Goal: Check status: Check status

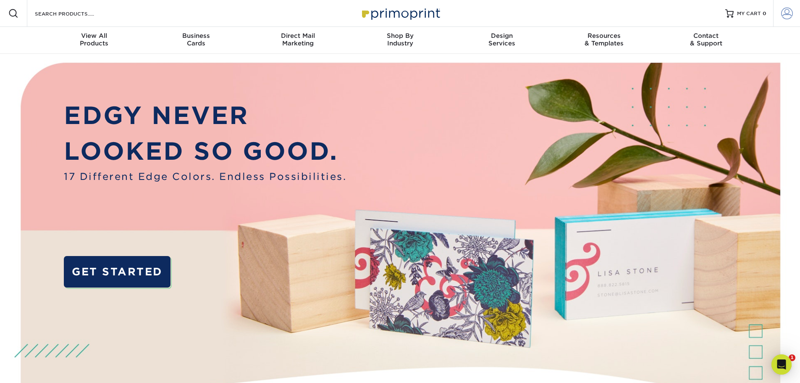
type input "[EMAIL_ADDRESS][DOMAIN_NAME]"
click at [784, 10] on span at bounding box center [787, 14] width 12 height 12
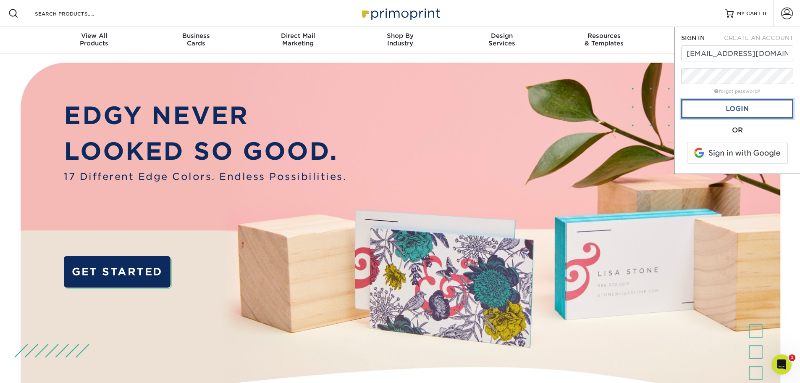
click at [733, 107] on link "Login" at bounding box center [737, 108] width 112 height 19
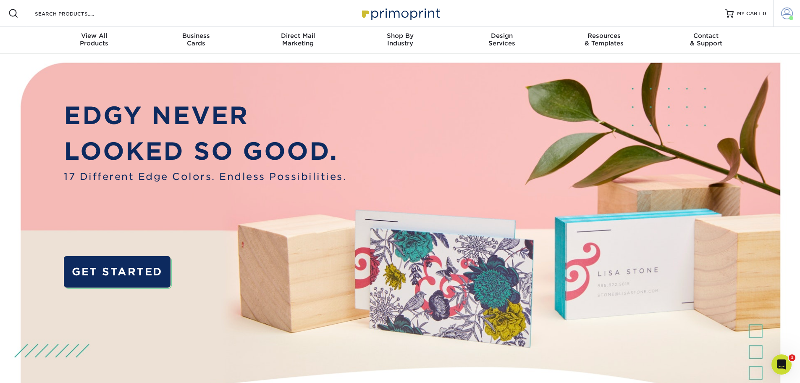
click at [788, 10] on span at bounding box center [787, 14] width 12 height 12
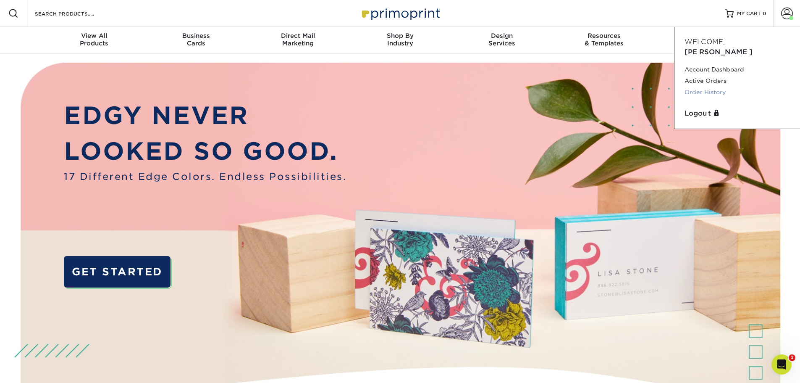
click at [712, 86] on link "Order History" at bounding box center [736, 91] width 105 height 11
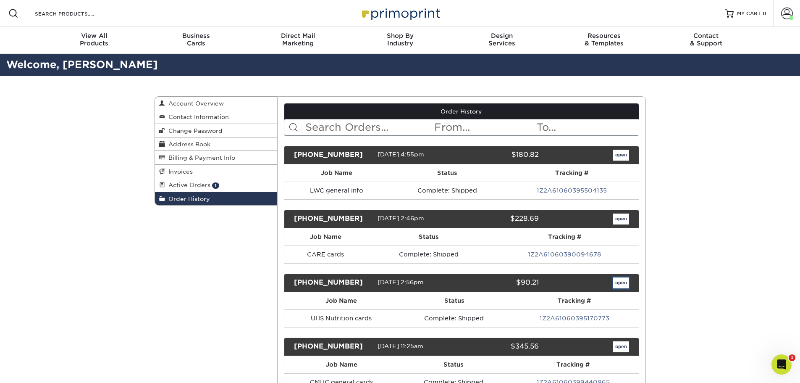
click at [619, 280] on link "open" at bounding box center [621, 282] width 16 height 11
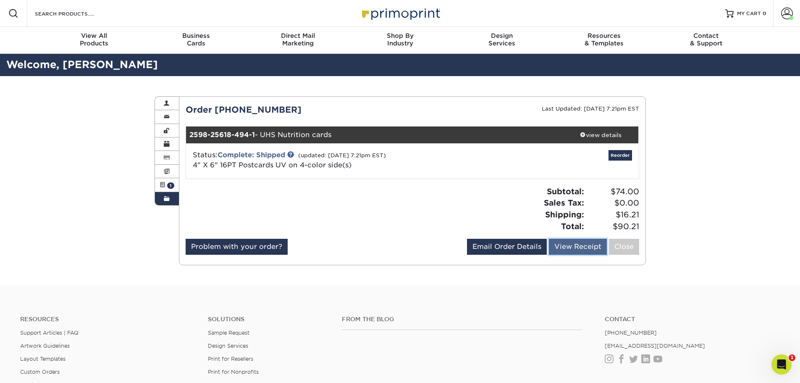
click at [575, 246] on link "View Receipt" at bounding box center [578, 246] width 58 height 16
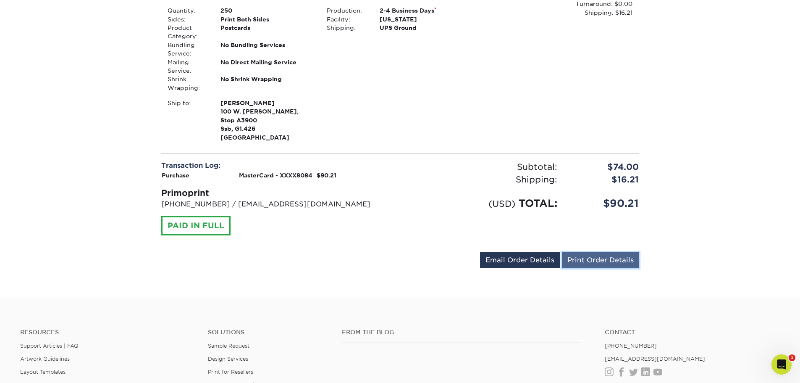
click at [580, 259] on link "Print Order Details" at bounding box center [600, 260] width 77 height 16
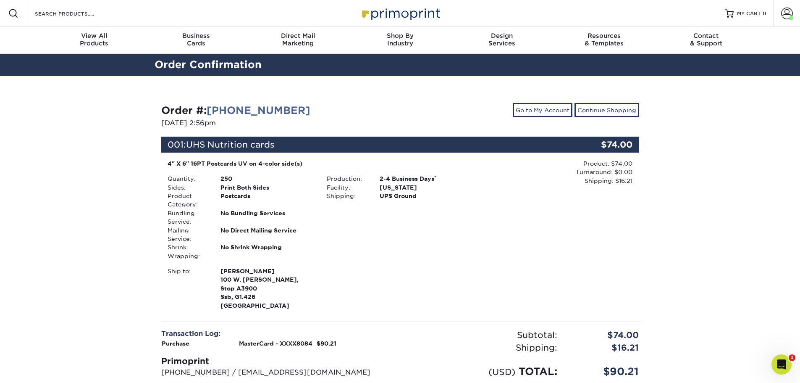
click at [456, 147] on div "001: UHS Nutrition cards" at bounding box center [360, 144] width 398 height 16
click at [533, 109] on link "Go to My Account" at bounding box center [543, 110] width 60 height 14
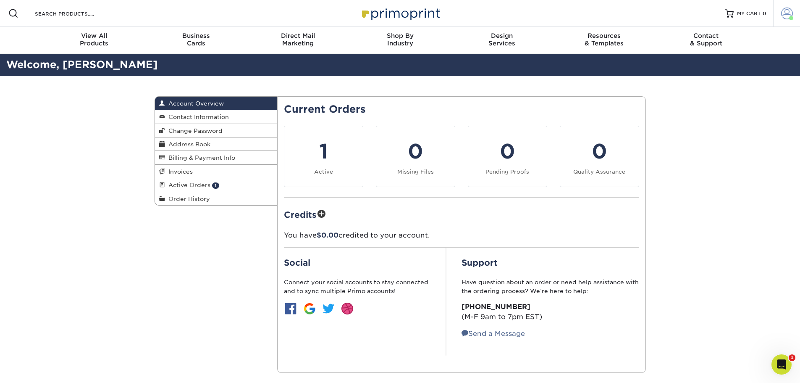
click at [784, 10] on span at bounding box center [787, 14] width 12 height 12
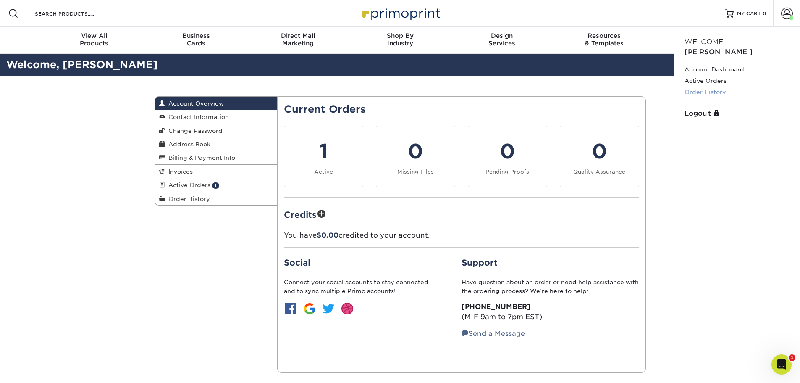
click at [708, 86] on link "Order History" at bounding box center [736, 91] width 105 height 11
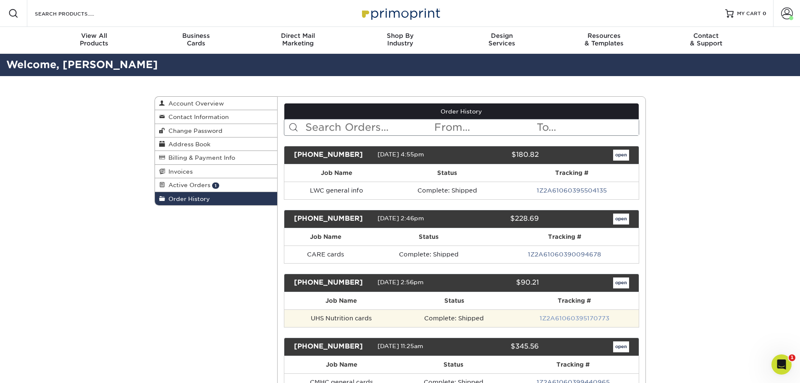
click at [563, 319] on link "1Z2A61060395170773" at bounding box center [575, 317] width 70 height 7
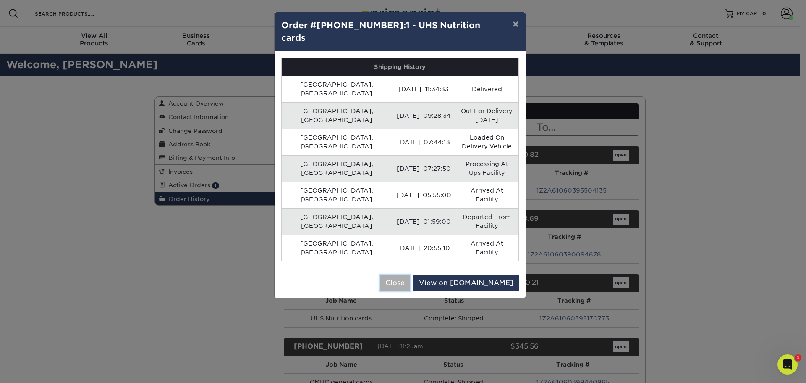
click at [410, 275] on button "Close" at bounding box center [395, 283] width 30 height 16
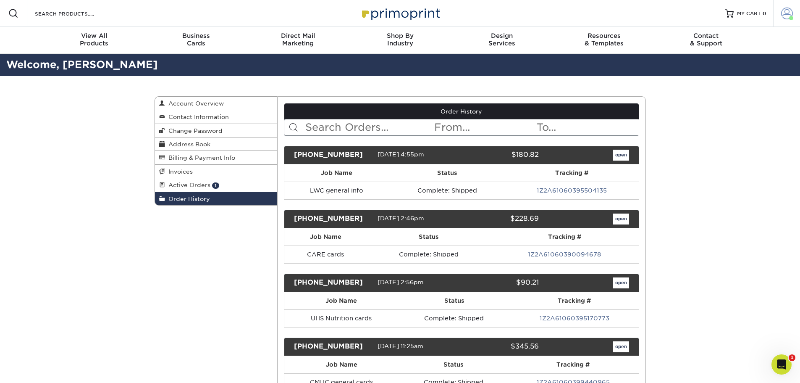
click at [784, 11] on span at bounding box center [787, 14] width 12 height 12
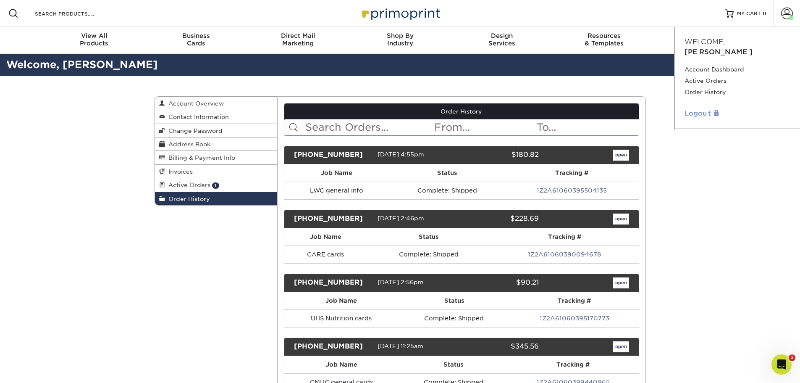
click at [698, 108] on link "Logout" at bounding box center [736, 113] width 105 height 10
